Goal: Information Seeking & Learning: Find specific fact

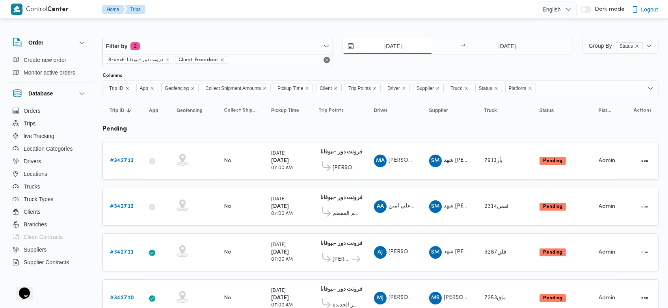
click at [377, 43] on input "[DATE]" at bounding box center [387, 46] width 89 height 16
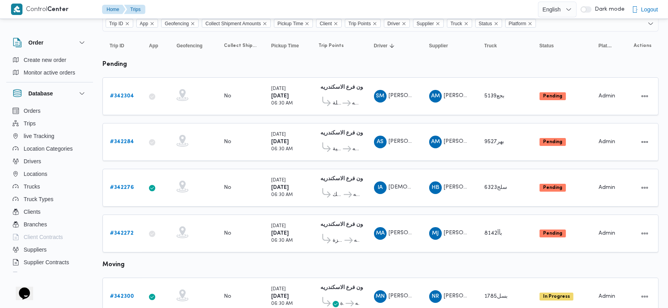
scroll to position [71, 0]
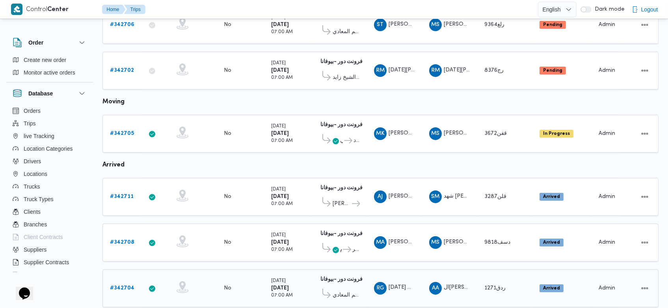
scroll to position [318, 0]
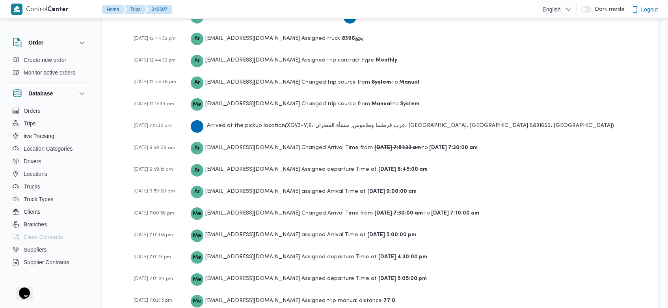
scroll to position [1231, 0]
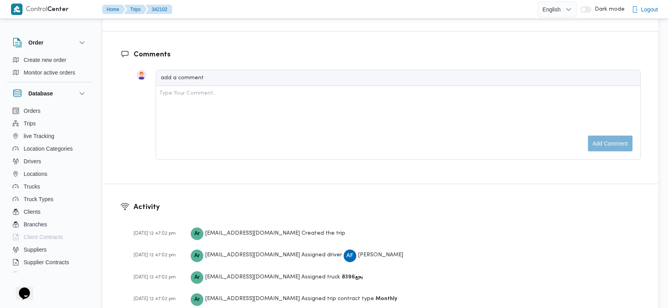
scroll to position [1253, 0]
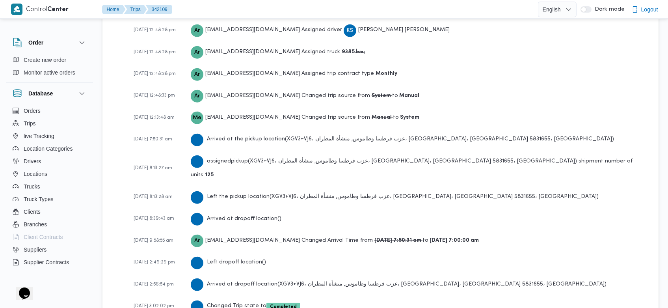
scroll to position [1186, 0]
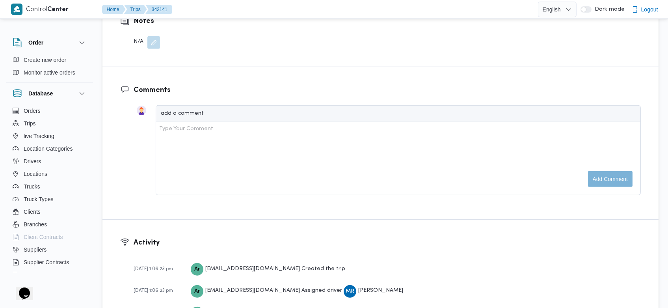
scroll to position [1208, 0]
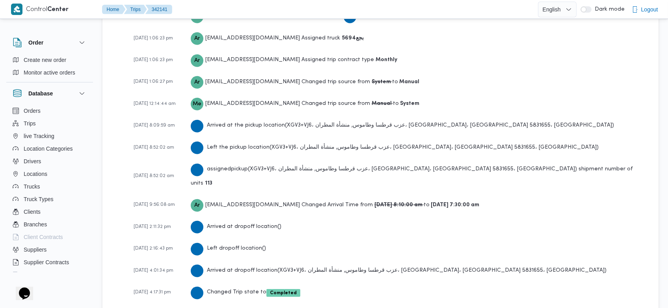
scroll to position [1208, 0]
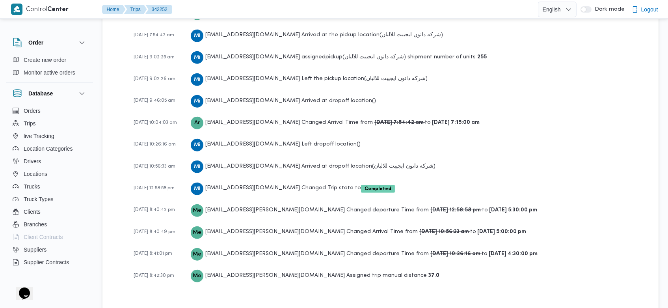
scroll to position [1252, 0]
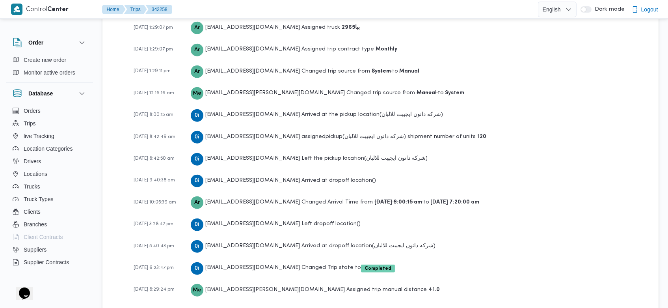
scroll to position [1185, 0]
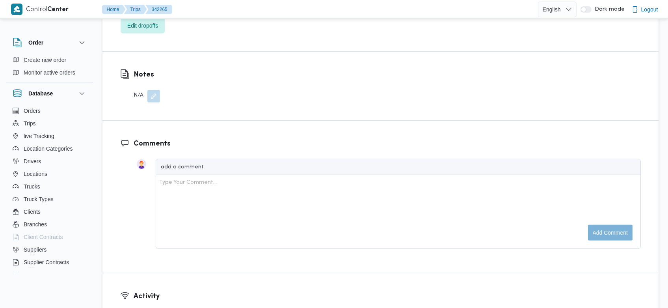
scroll to position [1231, 0]
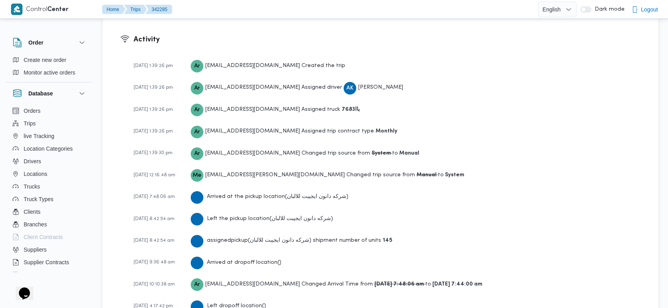
scroll to position [1186, 0]
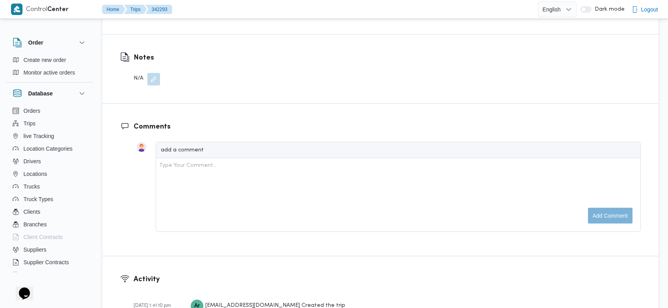
scroll to position [1231, 0]
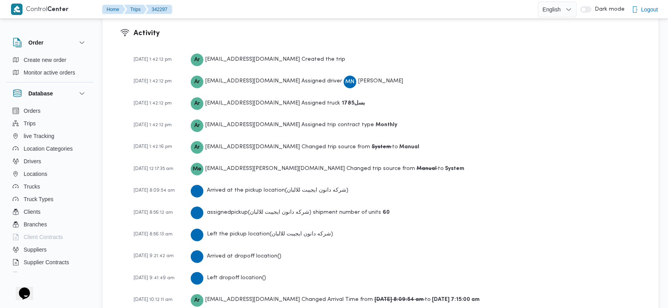
scroll to position [1253, 0]
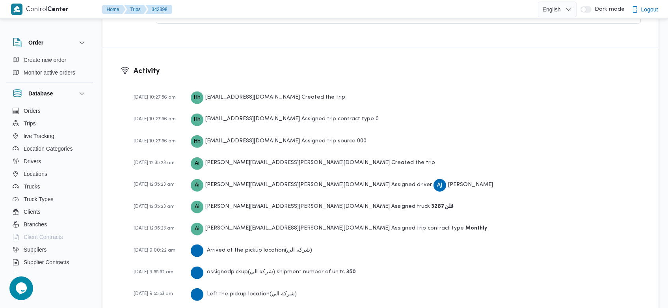
scroll to position [1257, 0]
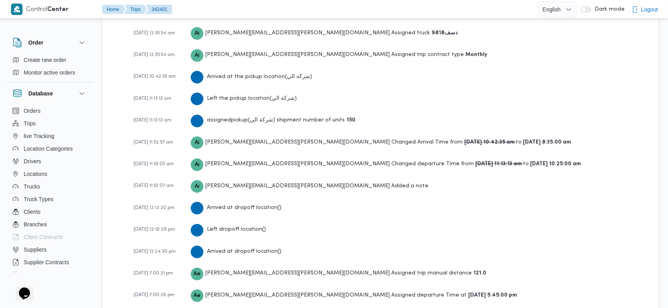
scroll to position [1235, 0]
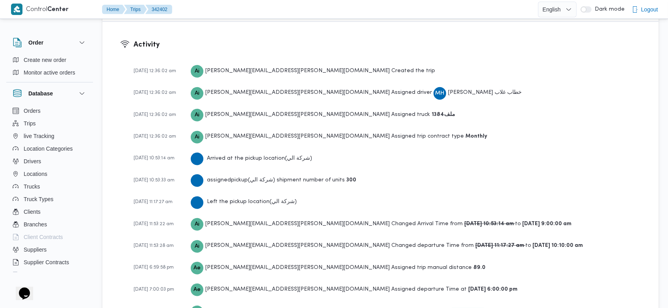
scroll to position [1125, 0]
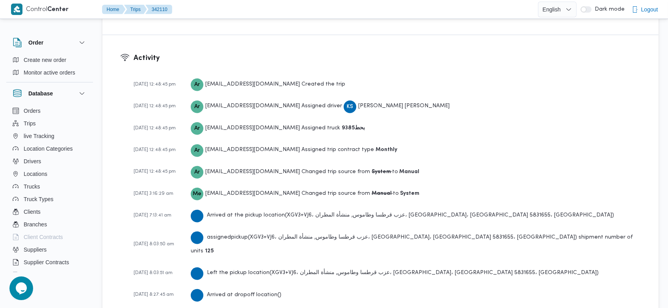
scroll to position [1164, 0]
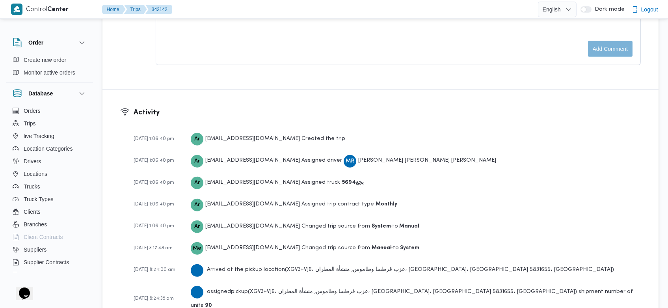
scroll to position [1208, 0]
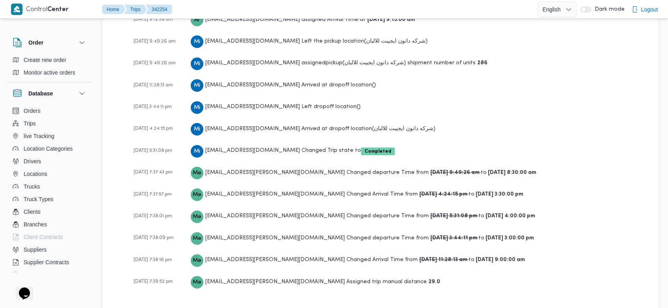
scroll to position [1342, 0]
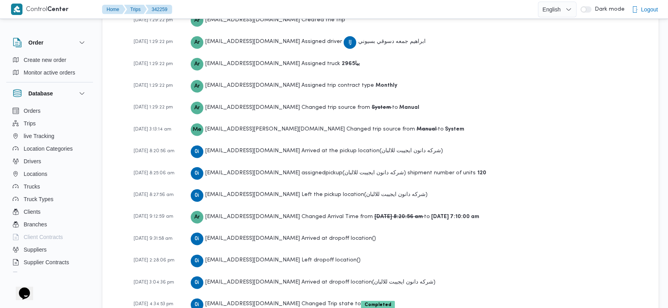
scroll to position [1208, 0]
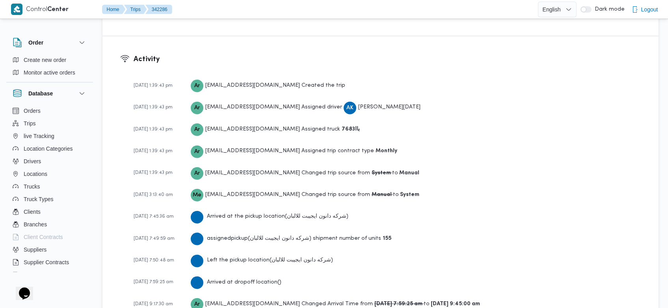
scroll to position [1275, 0]
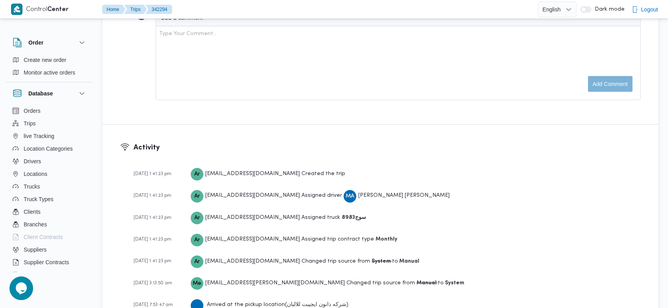
scroll to position [1186, 0]
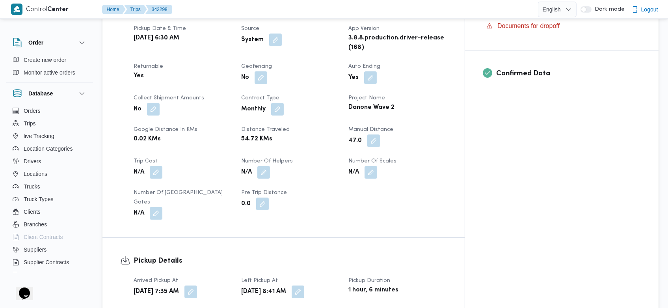
scroll to position [1208, 0]
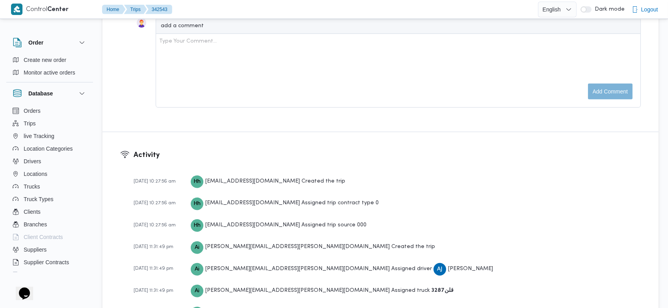
scroll to position [1257, 0]
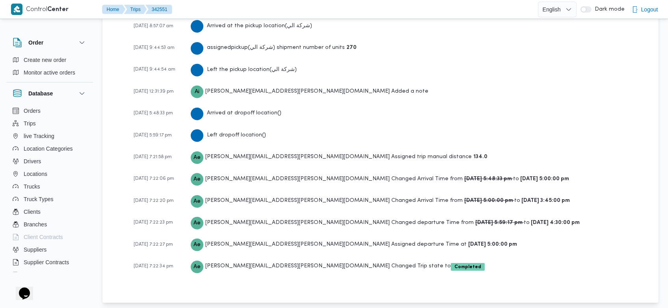
scroll to position [1281, 0]
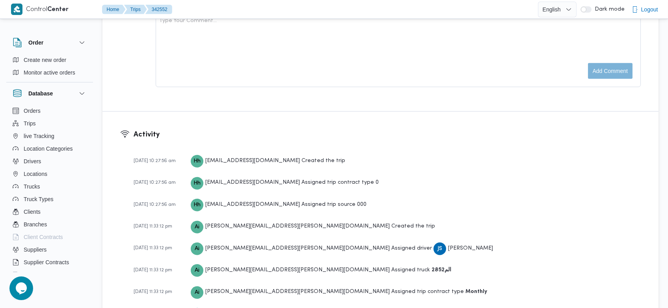
scroll to position [1302, 0]
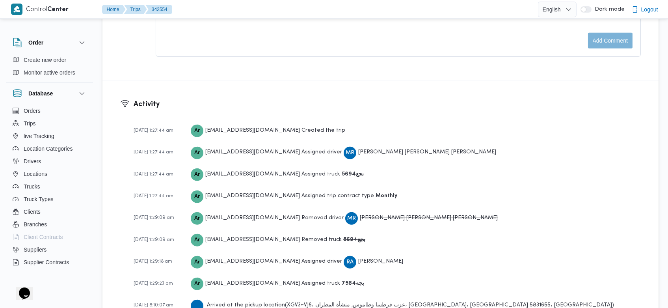
scroll to position [1231, 0]
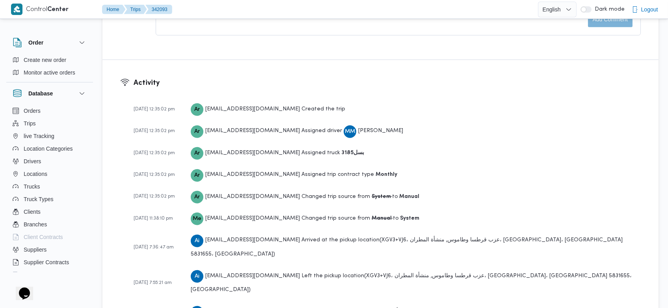
scroll to position [1231, 0]
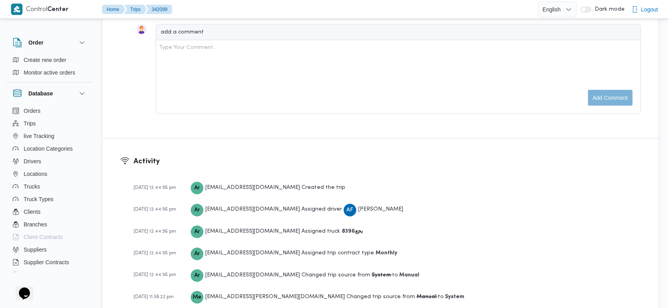
scroll to position [1208, 0]
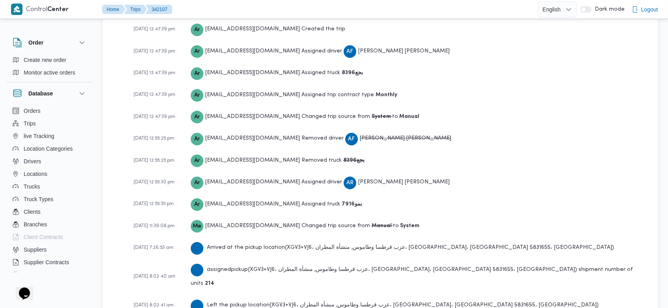
scroll to position [1298, 0]
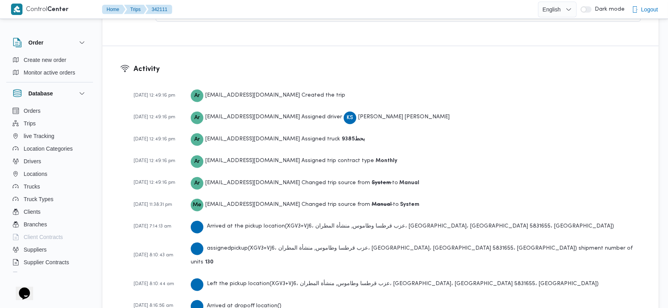
scroll to position [1164, 0]
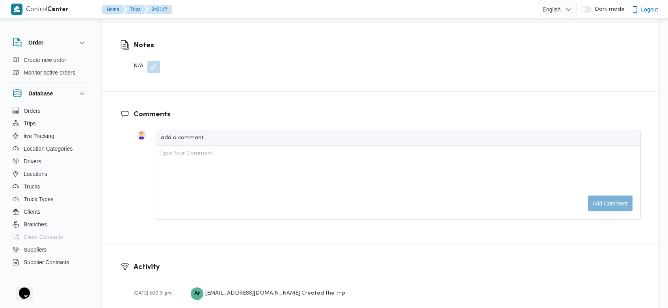
scroll to position [1208, 0]
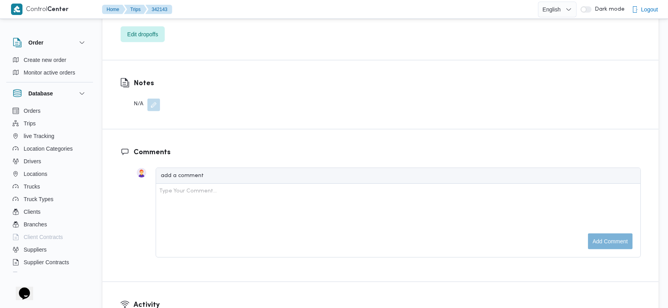
scroll to position [1186, 0]
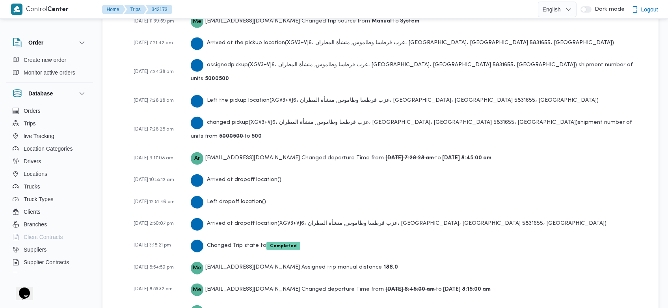
scroll to position [1275, 0]
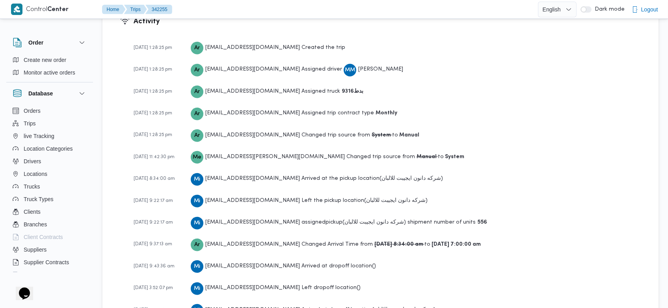
scroll to position [1186, 0]
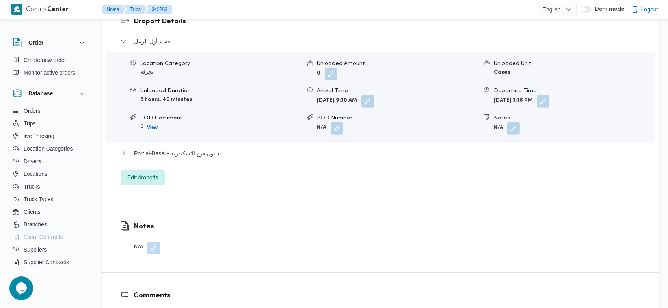
scroll to position [1208, 0]
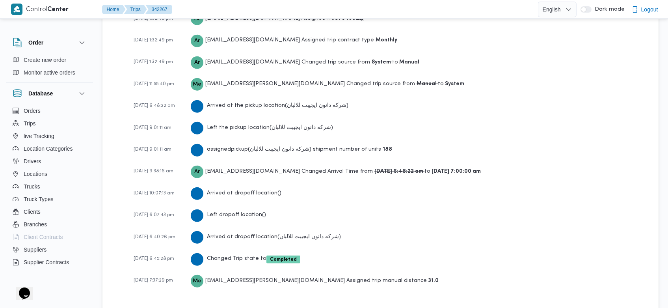
scroll to position [1186, 0]
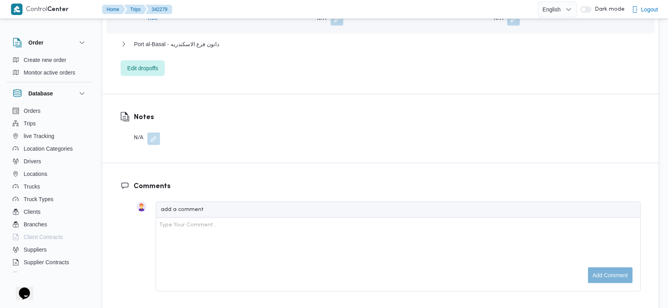
scroll to position [819, 0]
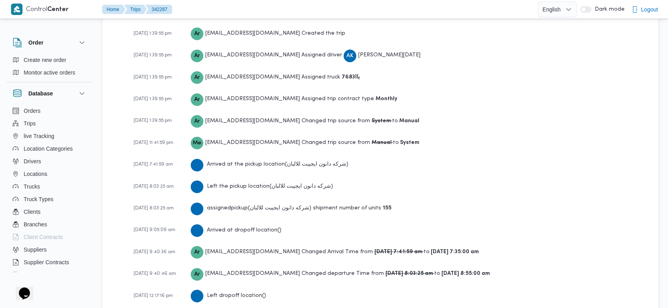
scroll to position [1253, 0]
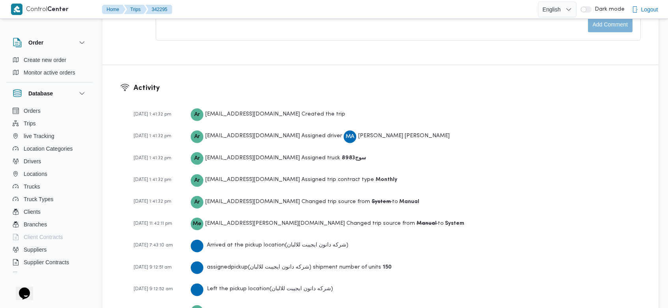
scroll to position [1231, 0]
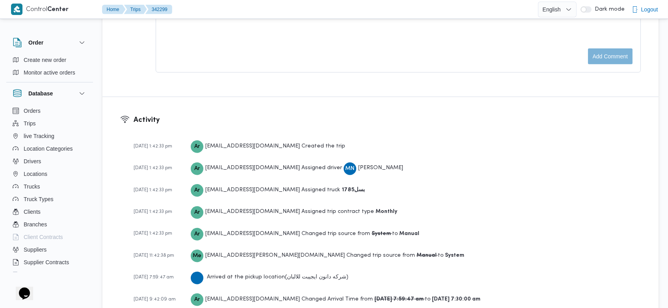
scroll to position [1298, 0]
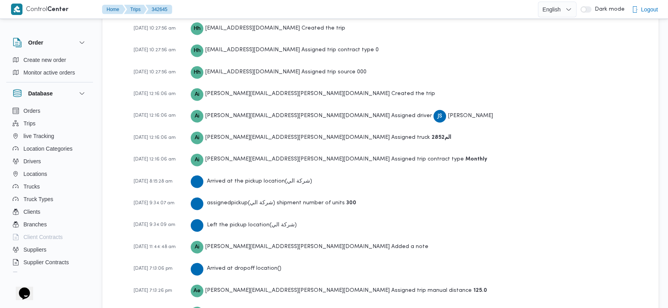
scroll to position [1235, 0]
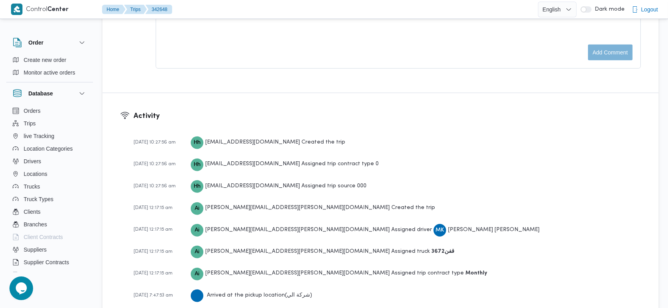
scroll to position [1213, 0]
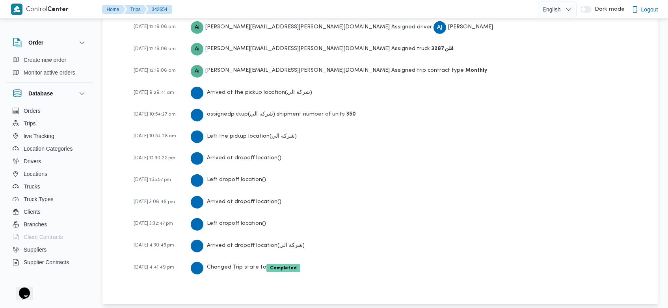
scroll to position [1235, 0]
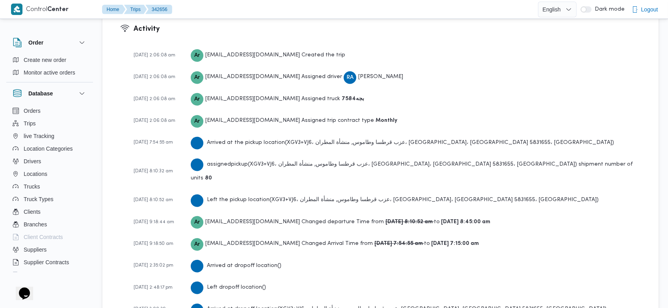
scroll to position [1298, 0]
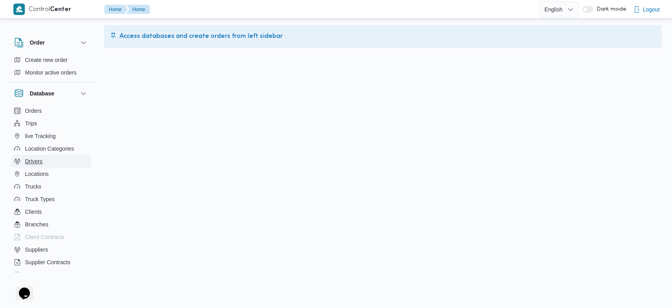
click at [45, 161] on button "Drivers" at bounding box center [51, 161] width 80 height 13
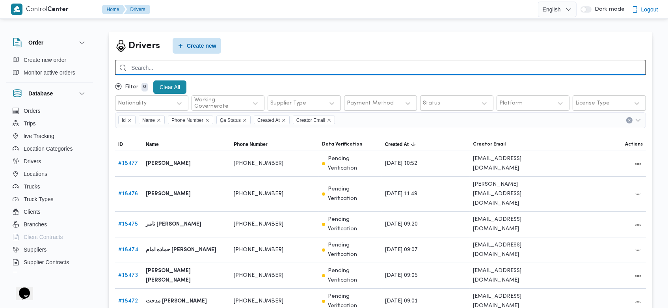
click at [286, 62] on input "search" at bounding box center [380, 67] width 530 height 15
type input "سمحان"
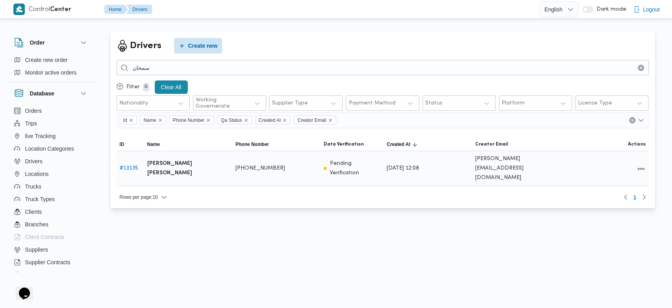
click at [132, 165] on link "# 13135" at bounding box center [129, 167] width 19 height 5
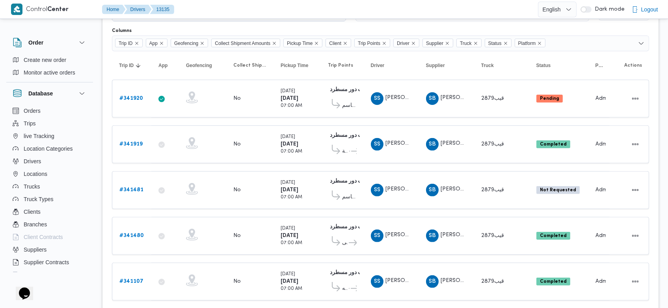
scroll to position [646, 0]
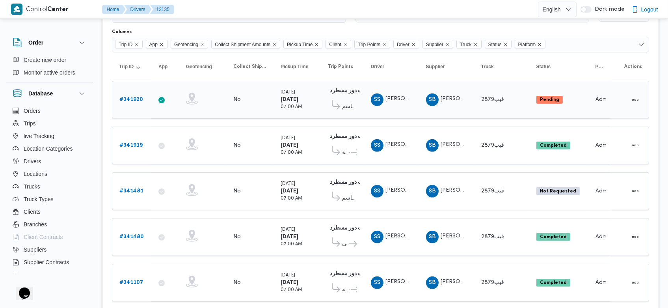
click at [136, 97] on b "# 341920" at bounding box center [131, 99] width 24 height 5
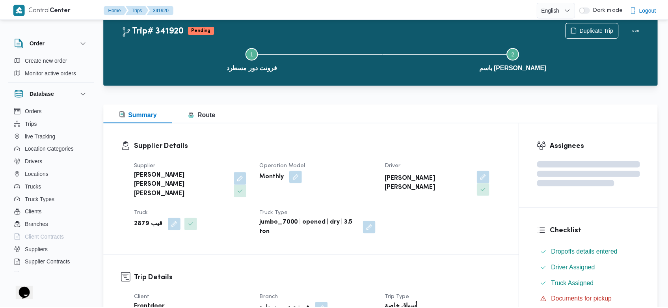
scroll to position [646, 0]
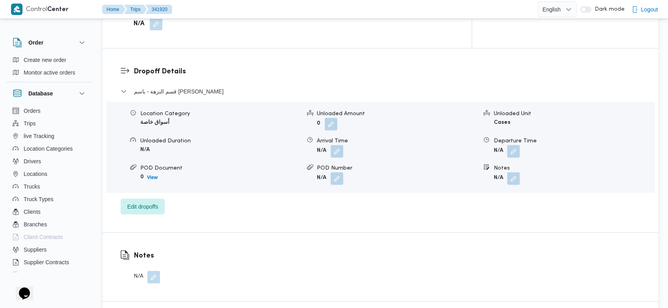
click at [404, 66] on h3 "Dropoff Details" at bounding box center [387, 71] width 507 height 11
click at [412, 232] on div "Notes N/A" at bounding box center [380, 266] width 556 height 69
